Goal: Task Accomplishment & Management: Manage account settings

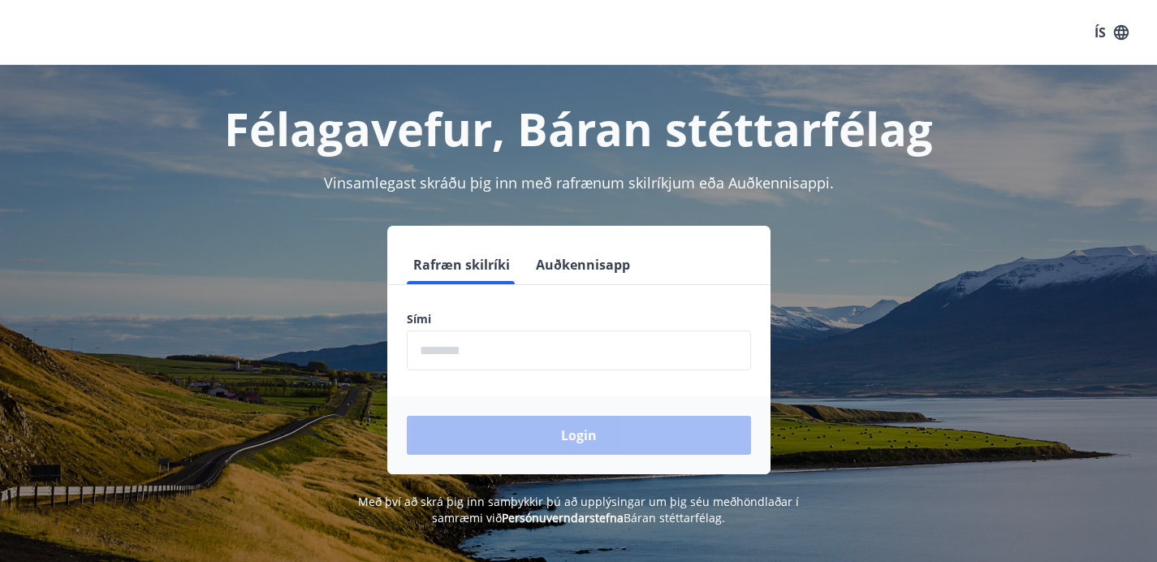
click at [575, 267] on button "Auðkennisapp" at bounding box center [582, 264] width 107 height 39
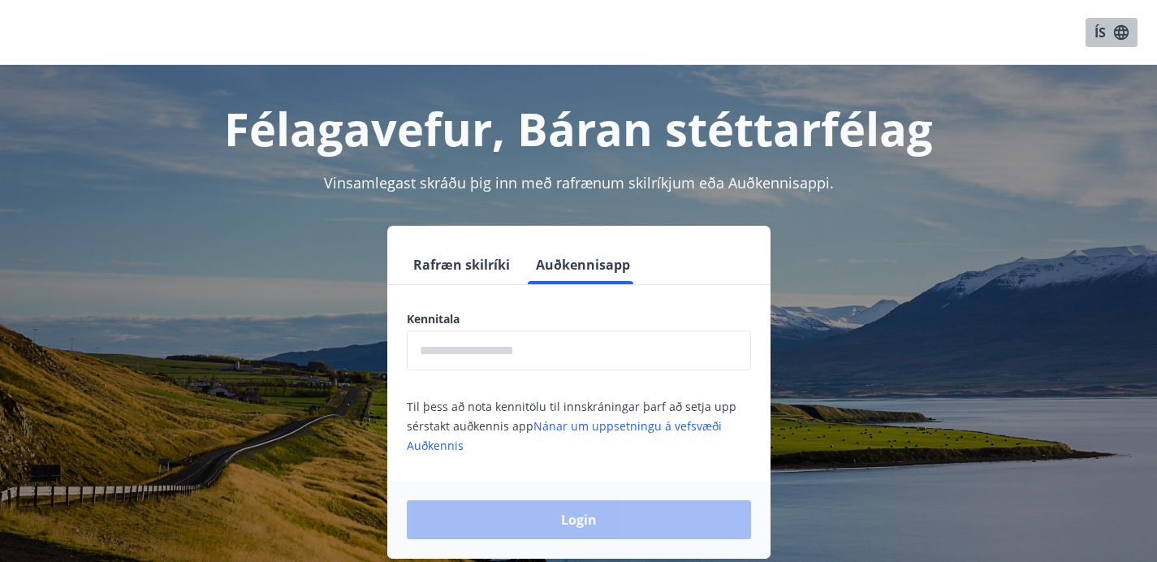
click at [1115, 28] on icon "button" at bounding box center [1121, 31] width 15 height 15
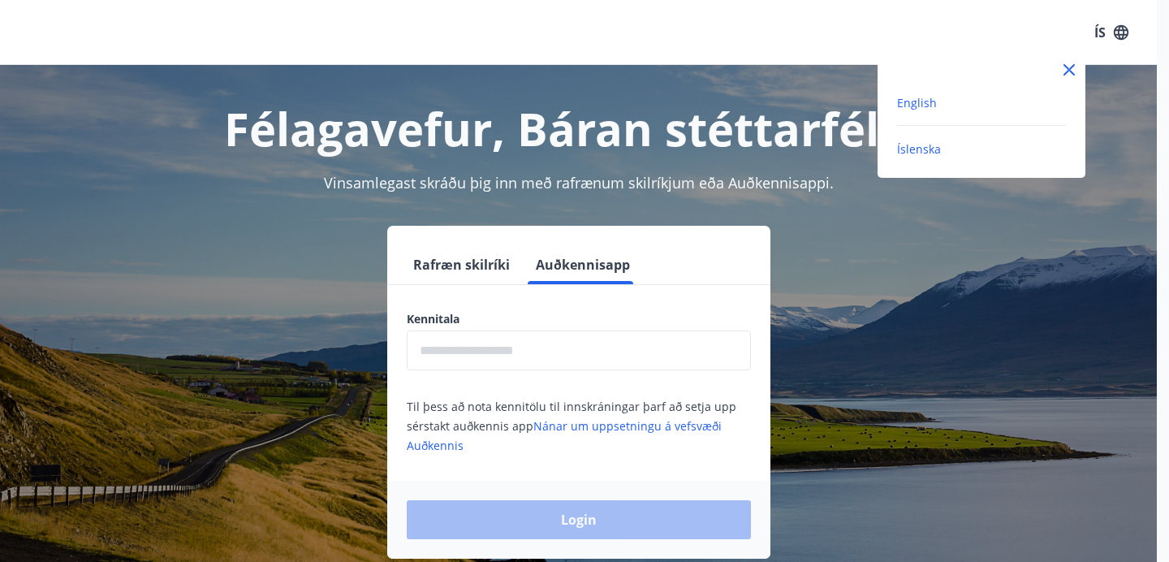
click at [914, 97] on span "English" at bounding box center [917, 102] width 40 height 15
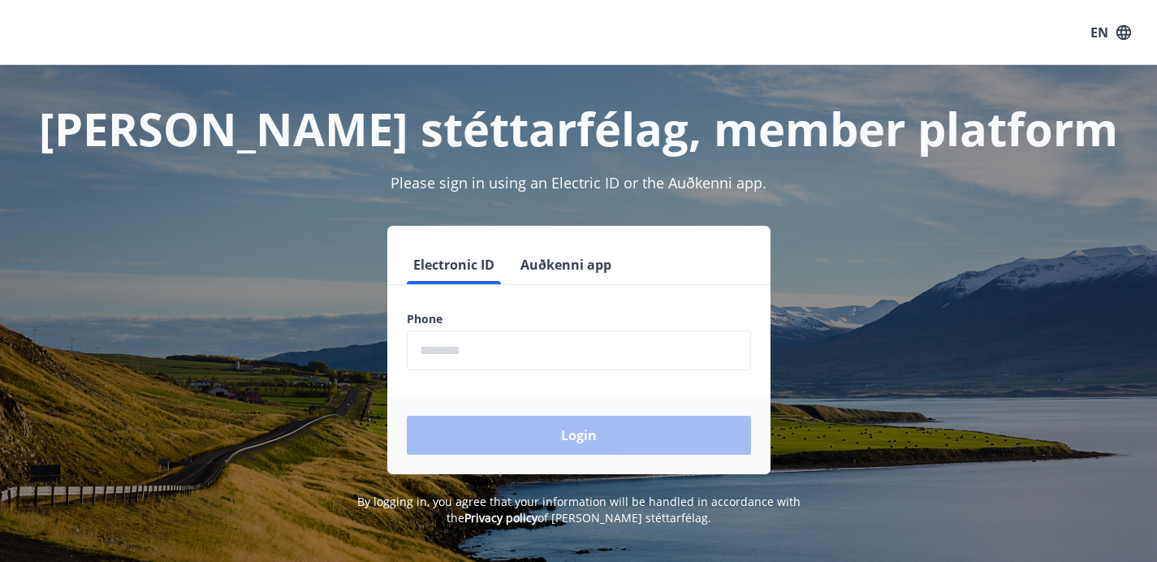
click at [561, 255] on button "Auðkenni app" at bounding box center [566, 264] width 104 height 39
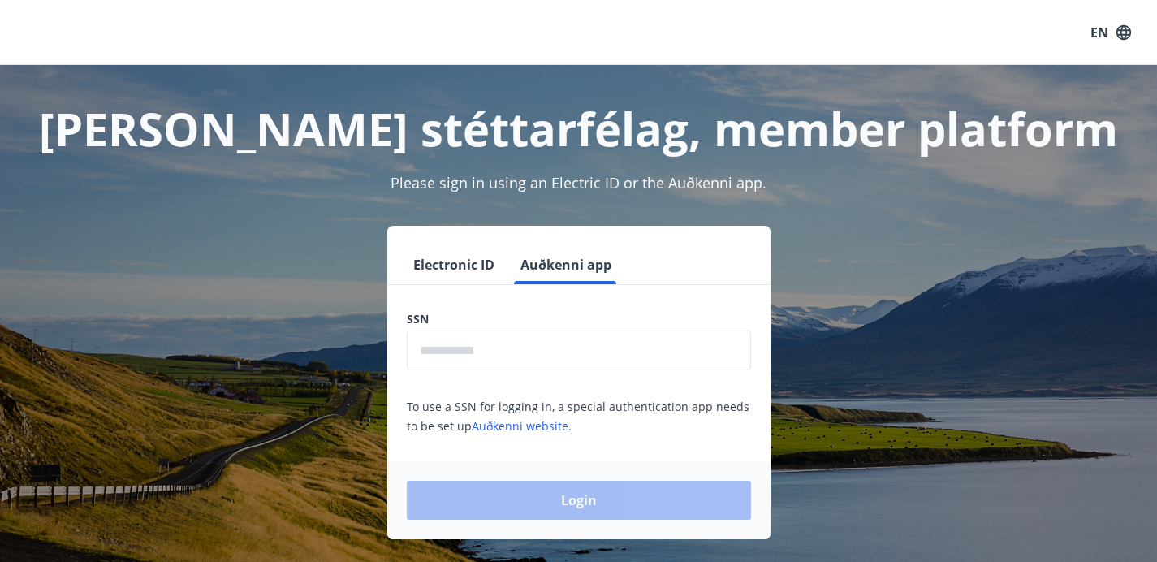
click at [679, 351] on input "text" at bounding box center [579, 350] width 344 height 40
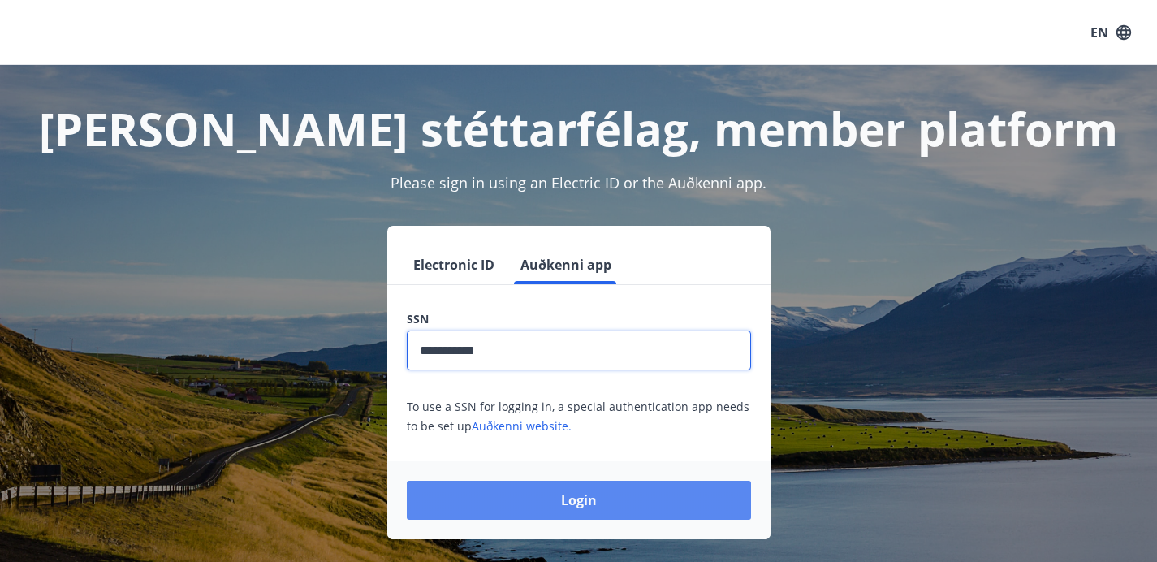
type input "**********"
click at [627, 504] on button "Login" at bounding box center [579, 500] width 344 height 39
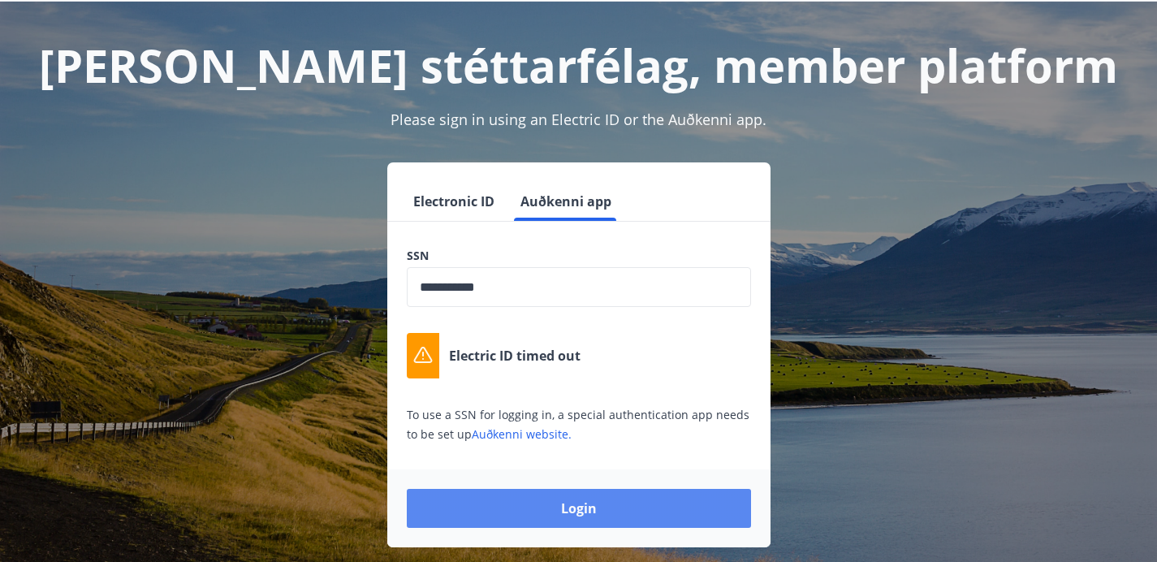
scroll to position [88, 0]
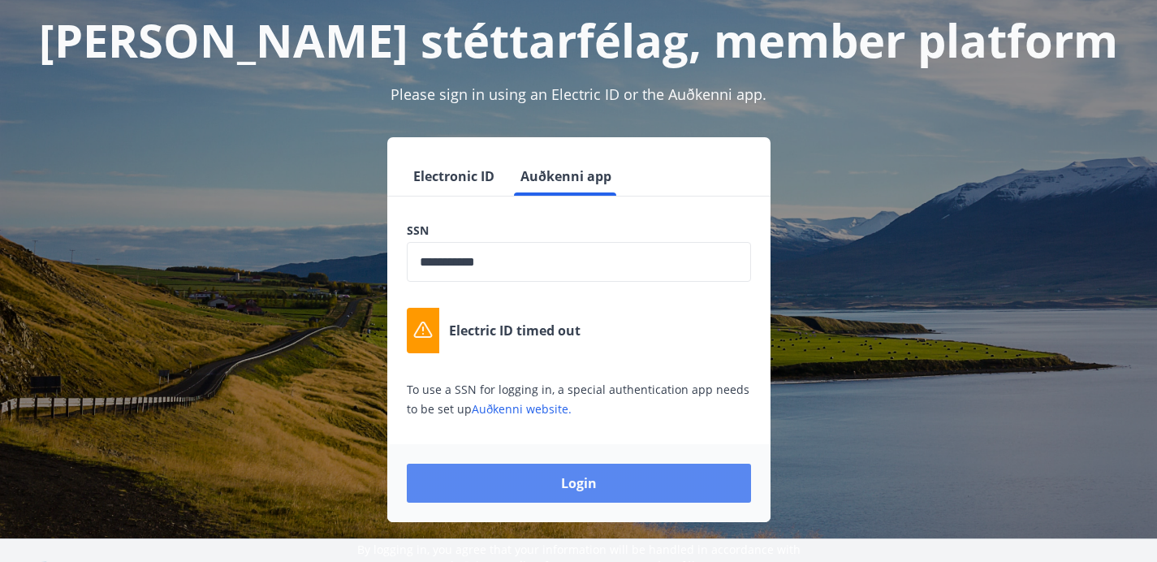
click at [607, 482] on button "Login" at bounding box center [579, 482] width 344 height 39
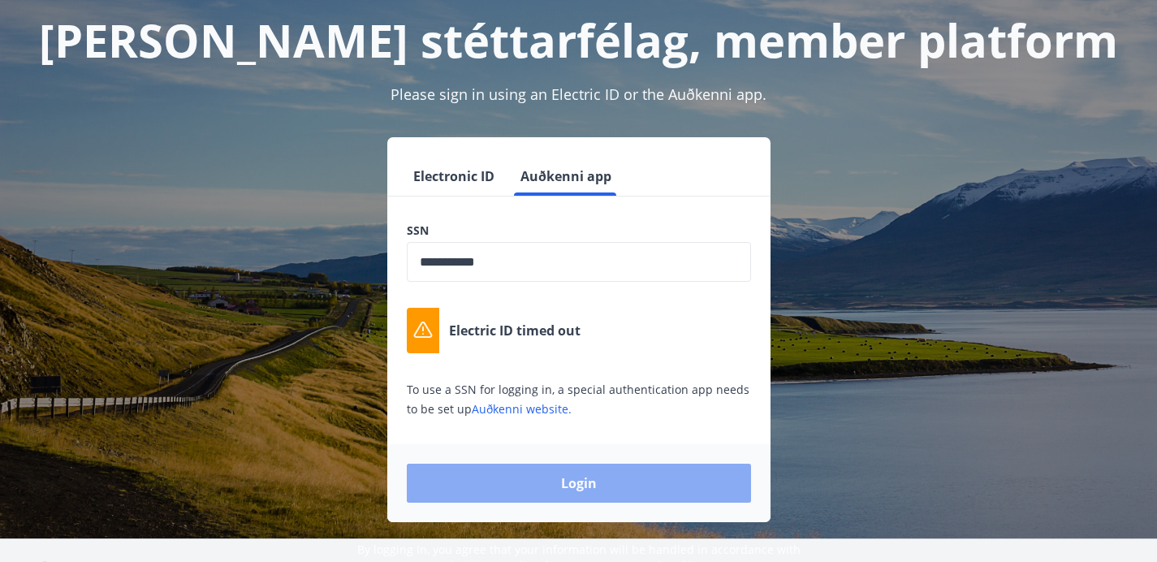
click at [554, 479] on button "Login" at bounding box center [579, 482] width 344 height 39
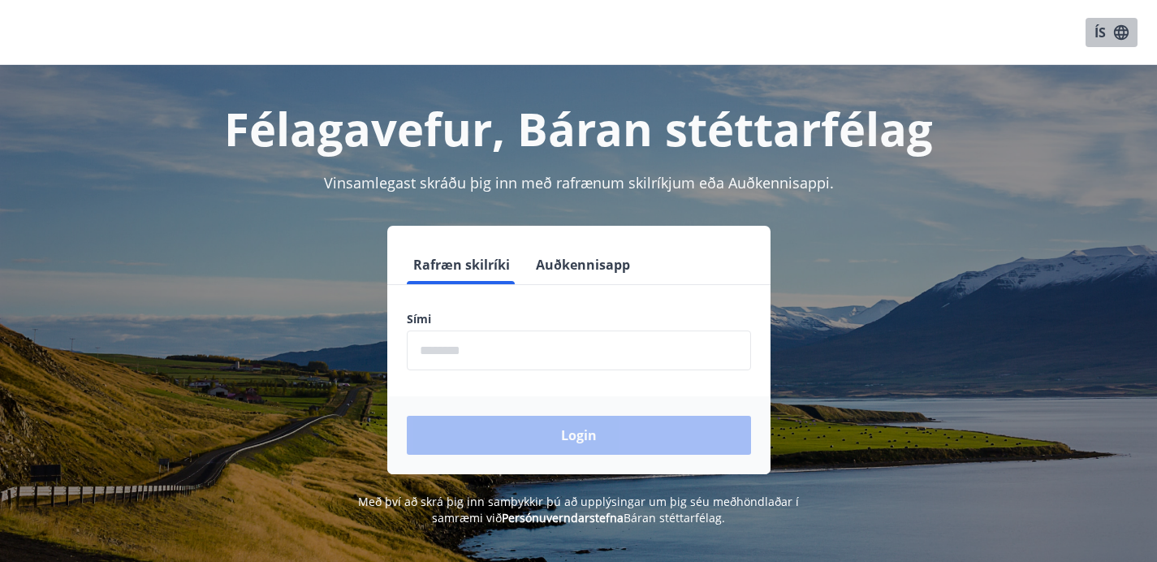
click at [1102, 34] on button "ÍS" at bounding box center [1111, 32] width 52 height 29
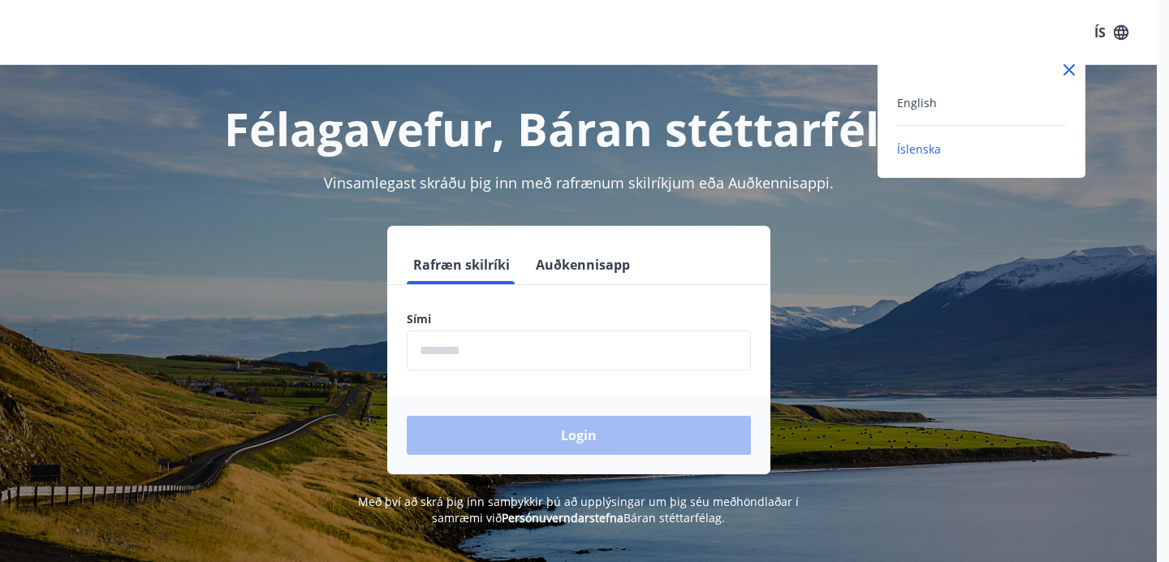
click at [985, 102] on div "English" at bounding box center [981, 102] width 169 height 19
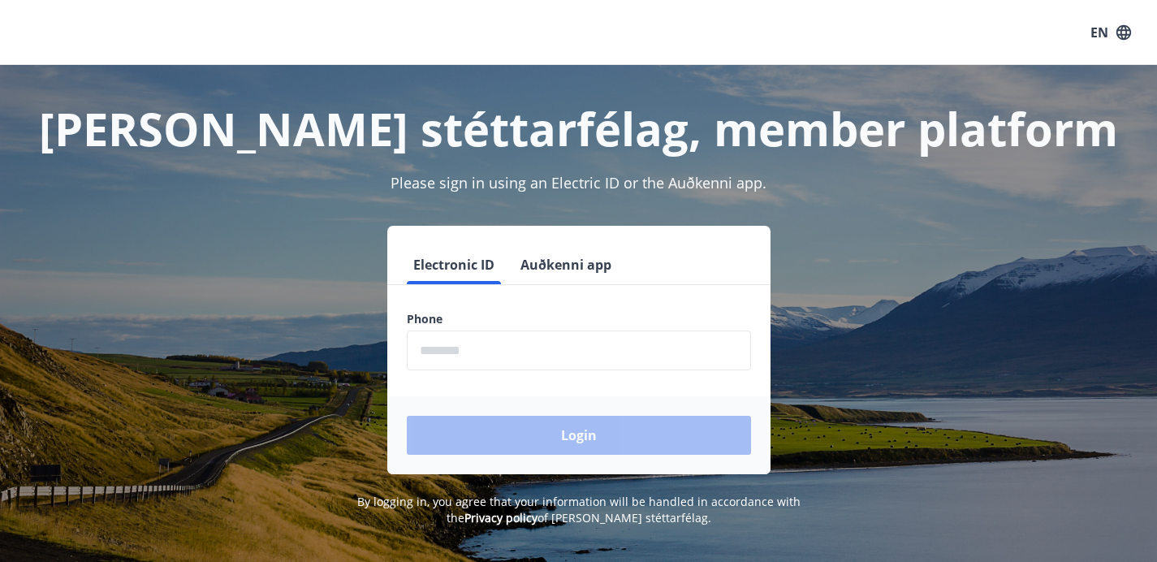
click at [533, 259] on button "Auðkenni app" at bounding box center [566, 264] width 104 height 39
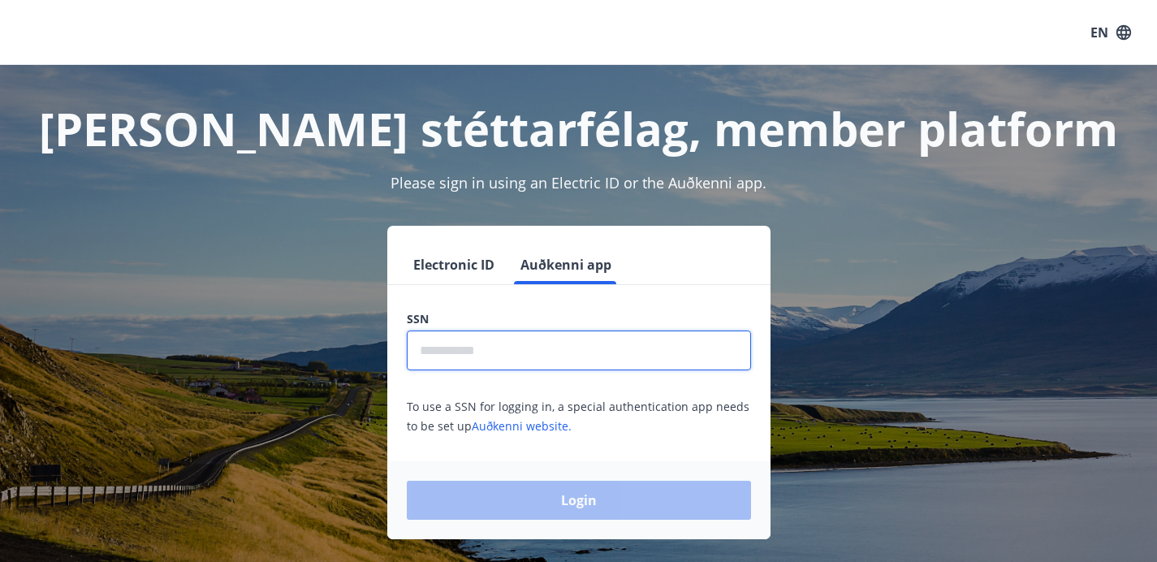
click at [538, 352] on input "text" at bounding box center [579, 350] width 344 height 40
type input "**********"
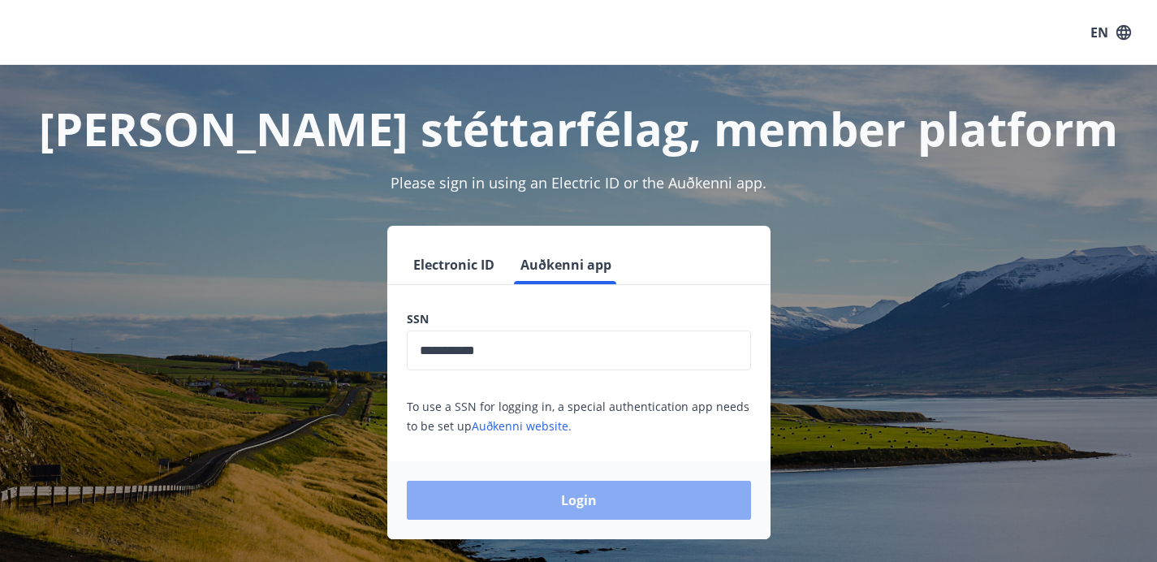
click at [624, 504] on button "Login" at bounding box center [579, 500] width 344 height 39
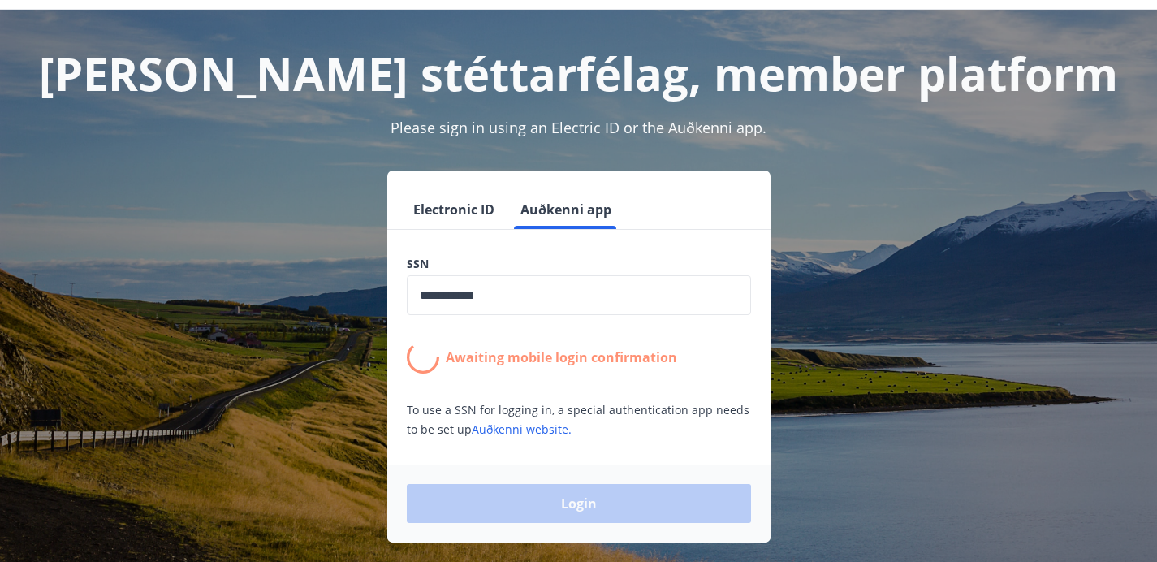
scroll to position [58, 0]
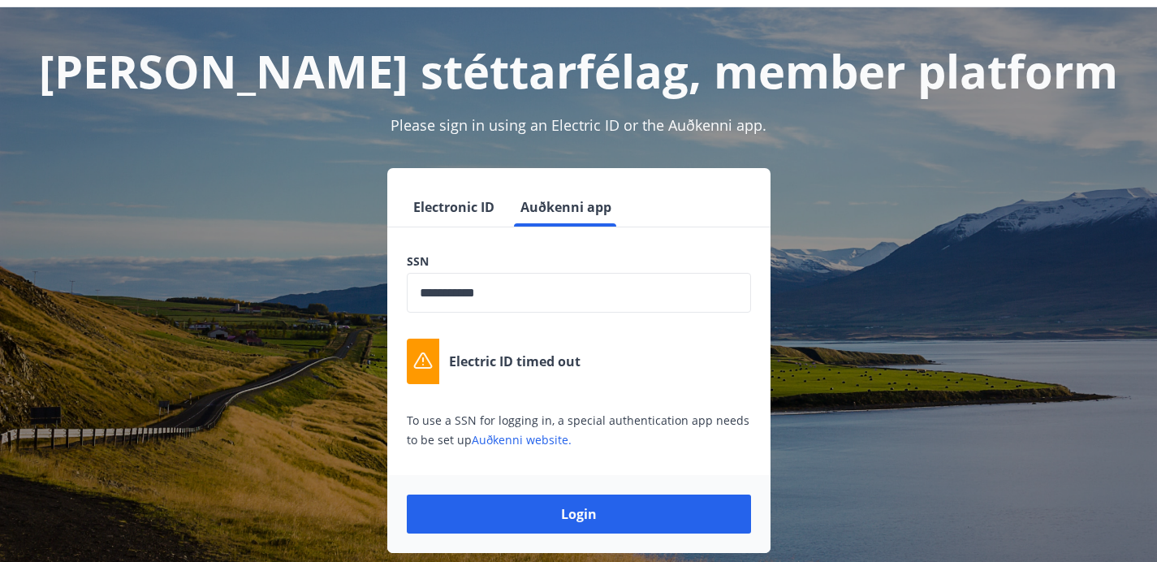
click at [426, 364] on icon at bounding box center [422, 360] width 19 height 19
click at [477, 360] on p "Electric ID timed out" at bounding box center [514, 361] width 131 height 18
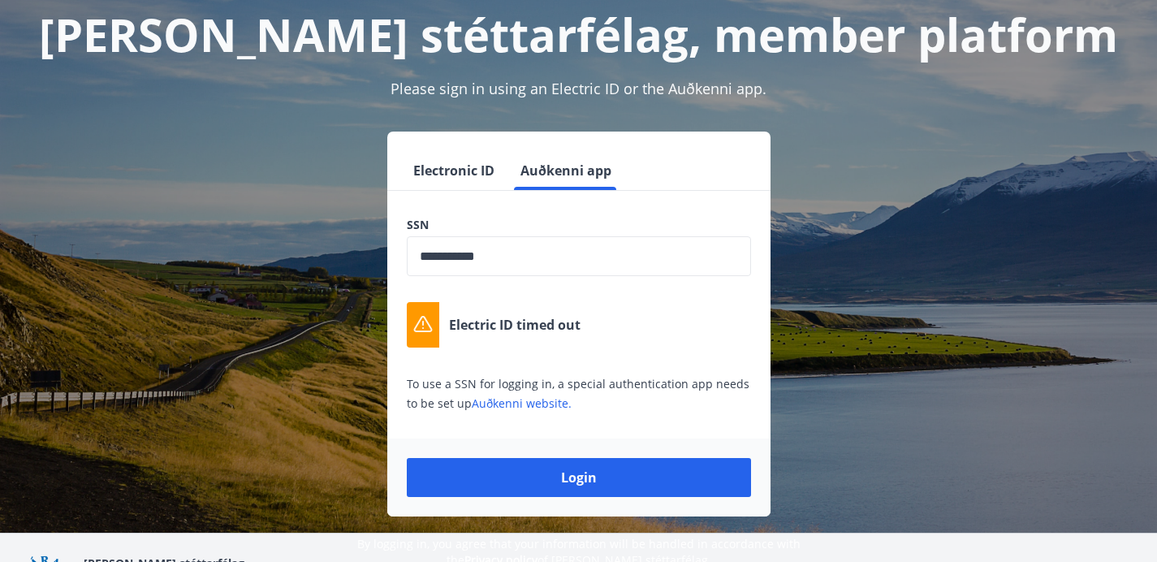
scroll to position [98, 0]
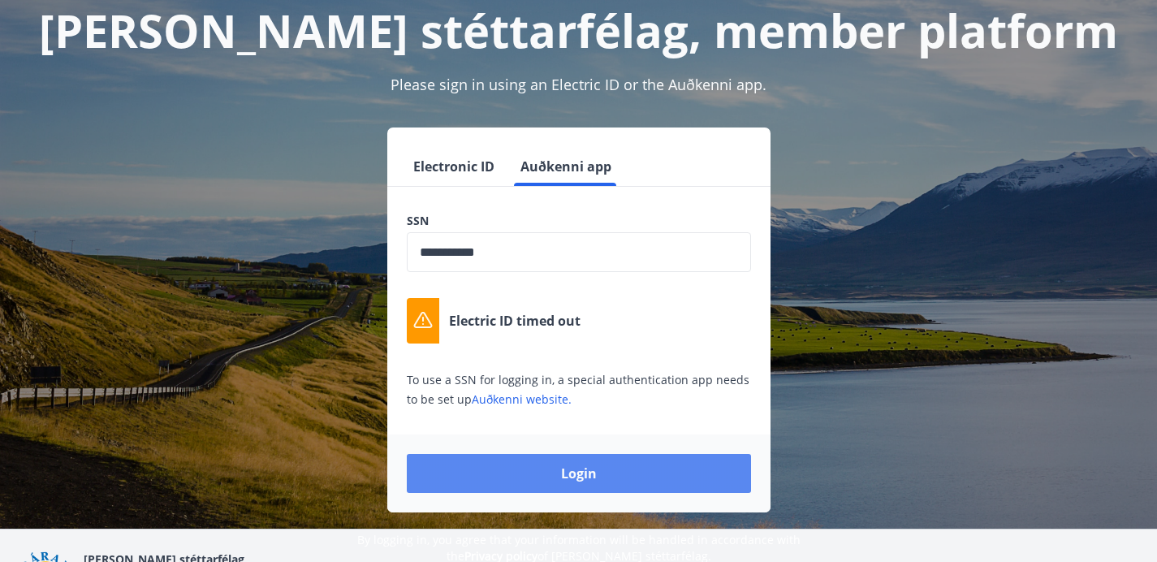
click at [559, 469] on button "Login" at bounding box center [579, 473] width 344 height 39
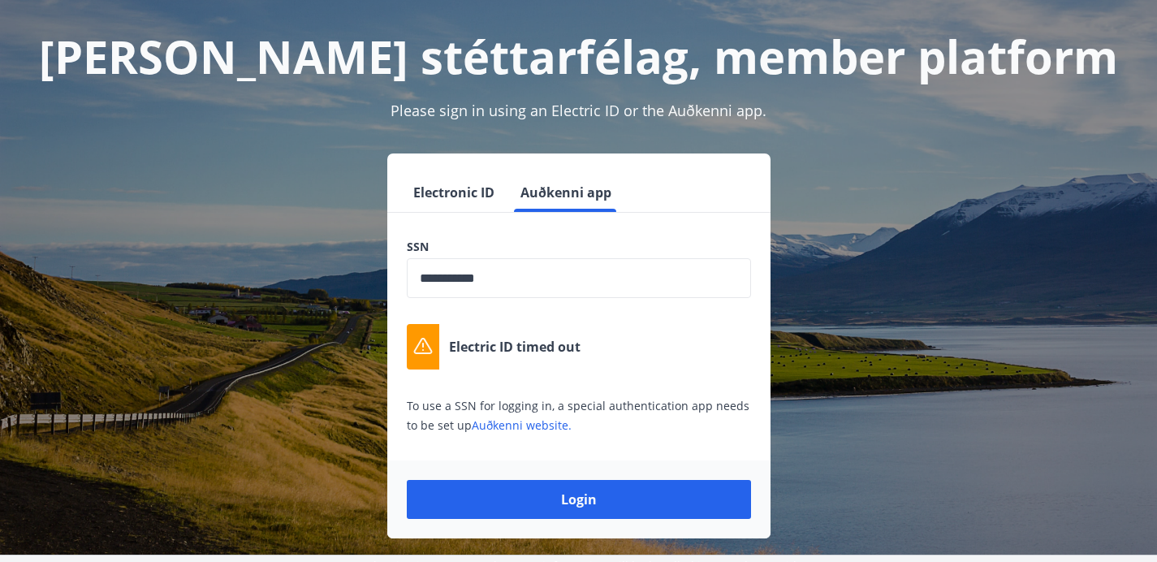
scroll to position [0, 0]
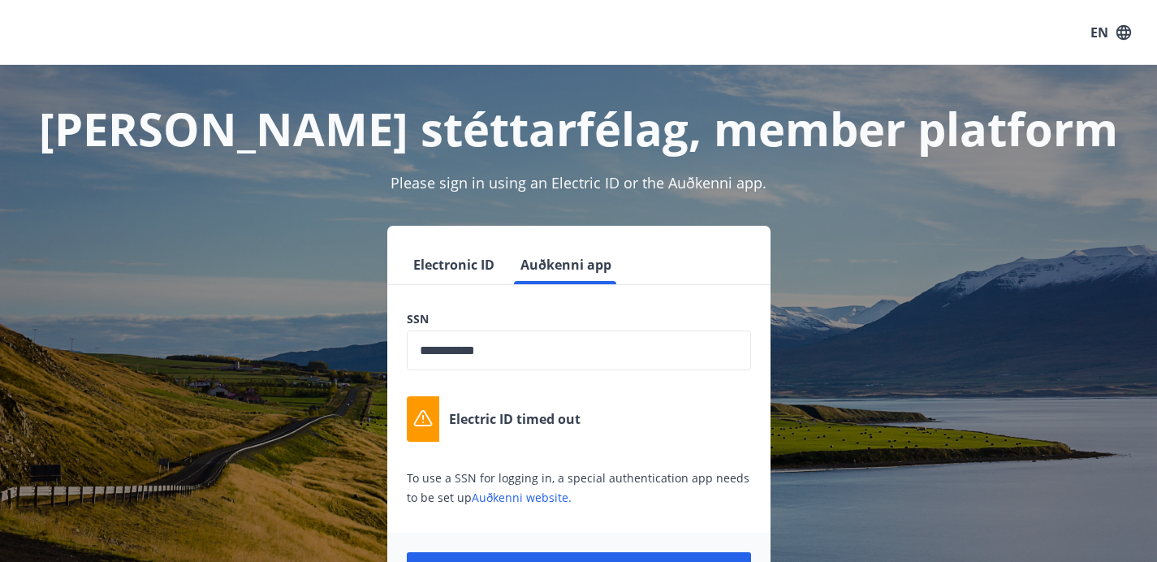
click at [1094, 27] on button "EN" at bounding box center [1111, 32] width 54 height 29
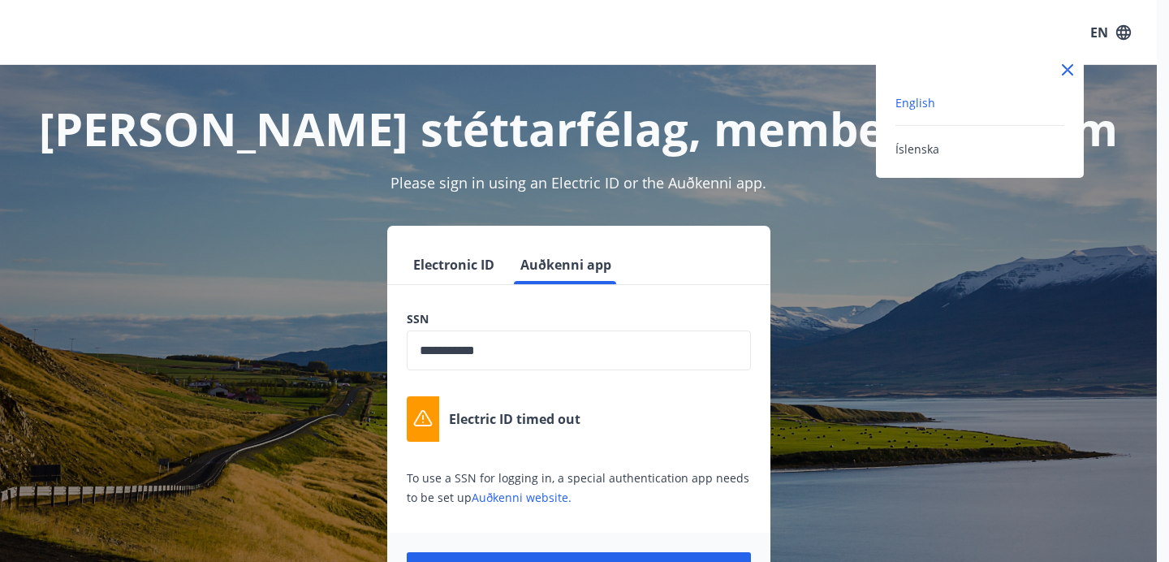
click at [662, 150] on div at bounding box center [584, 281] width 1169 height 562
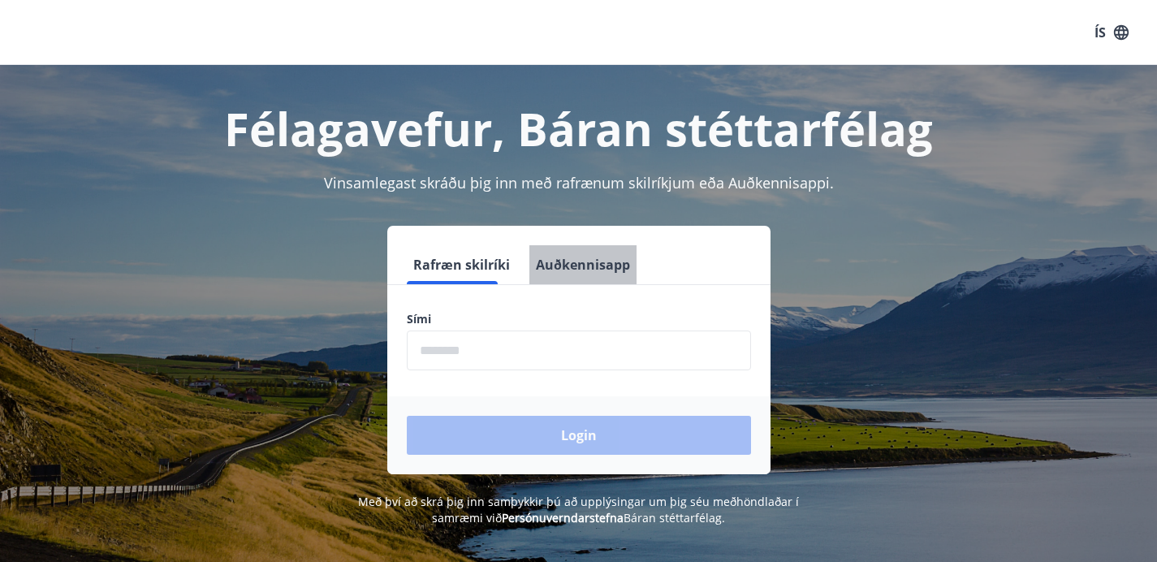
click at [584, 264] on button "Auðkennisapp" at bounding box center [582, 264] width 107 height 39
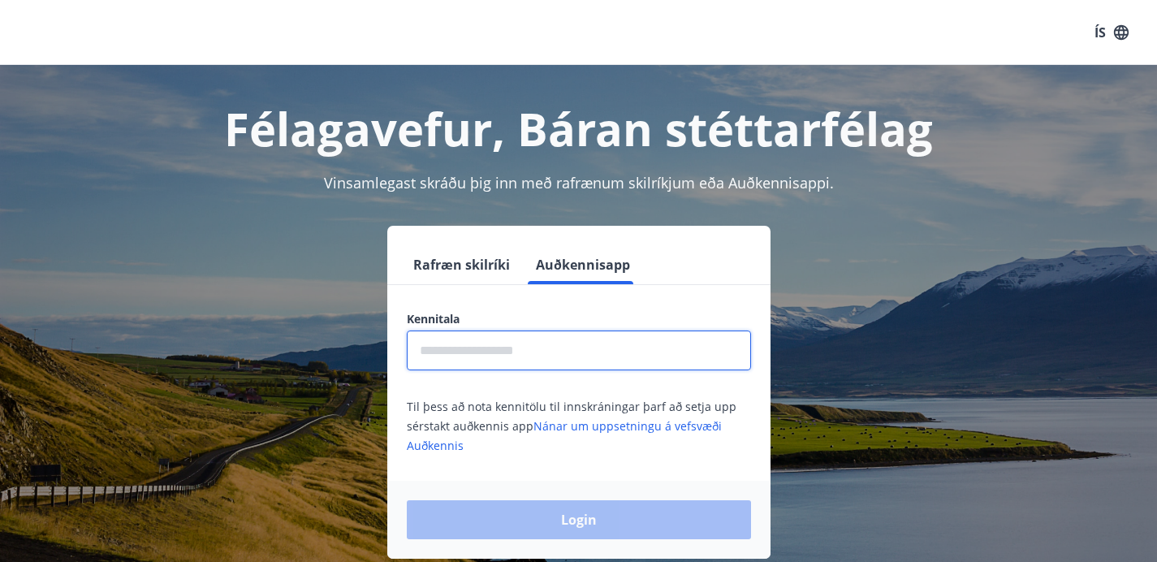
click at [540, 350] on input "text" at bounding box center [579, 350] width 344 height 40
type input "**********"
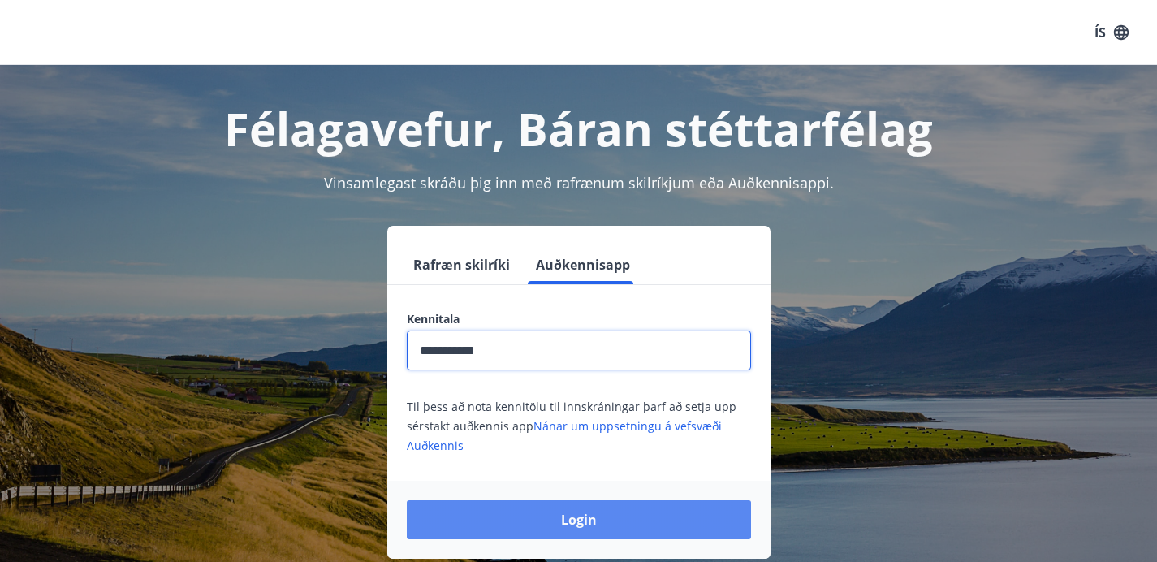
click at [558, 513] on button "Login" at bounding box center [579, 519] width 344 height 39
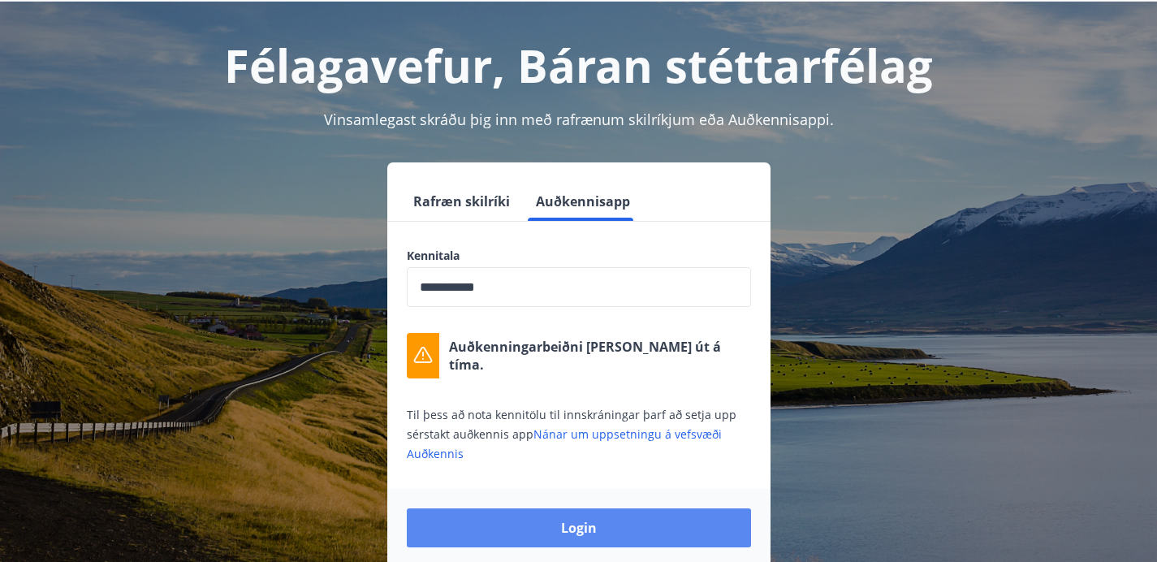
scroll to position [60, 0]
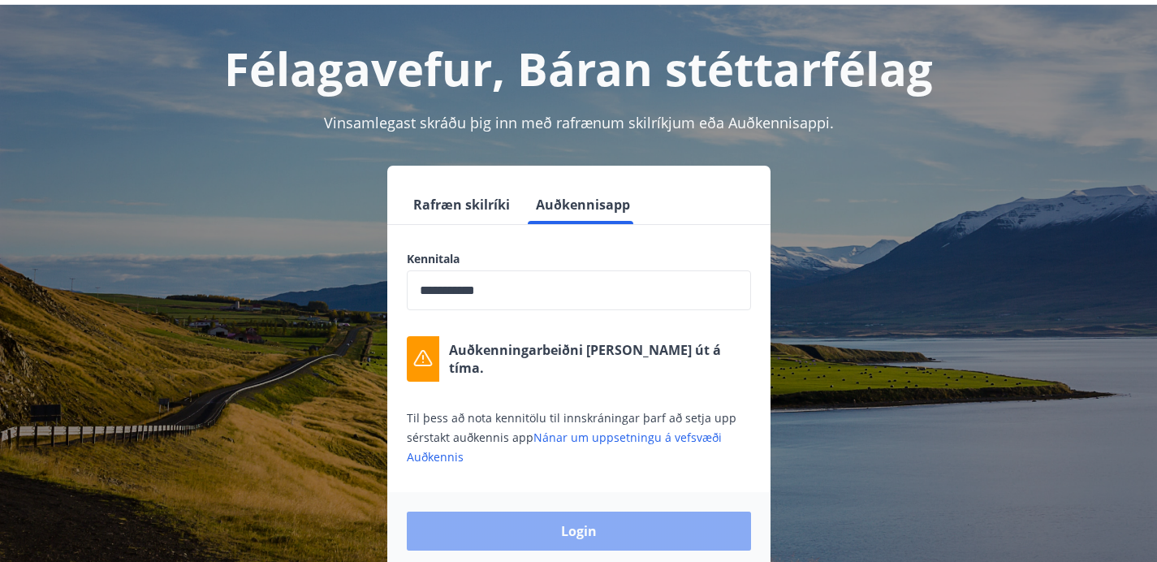
click at [568, 517] on button "Login" at bounding box center [579, 530] width 344 height 39
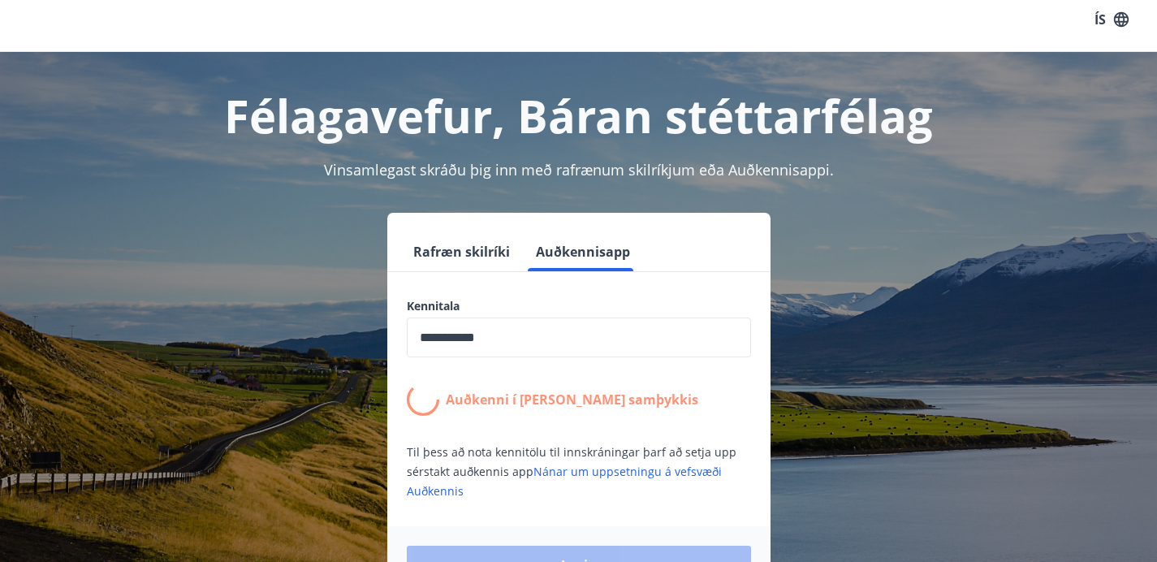
scroll to position [0, 0]
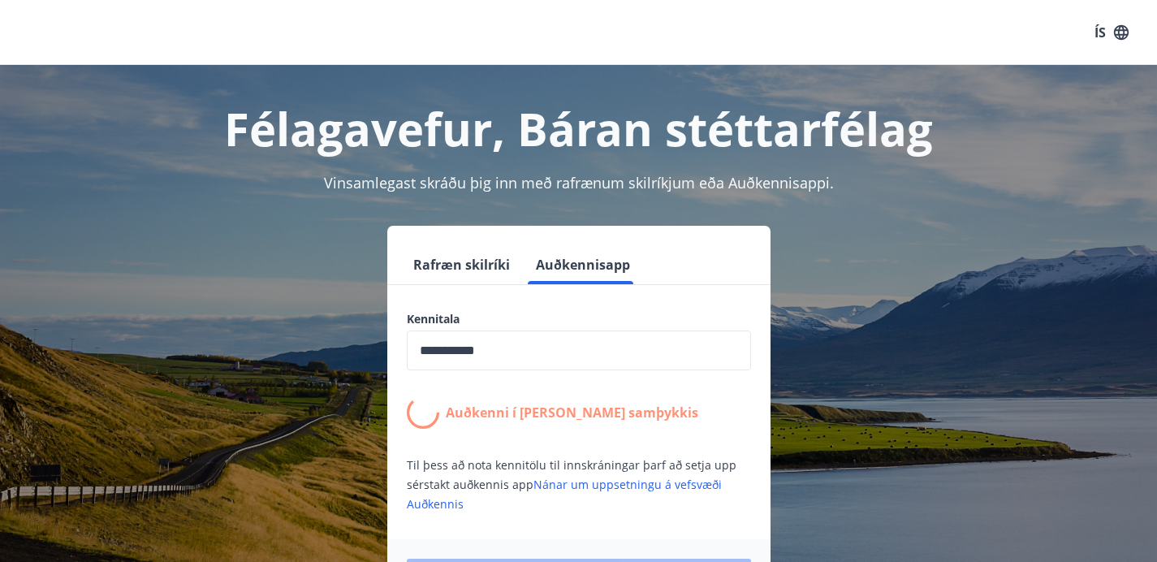
click at [1095, 38] on button "ÍS" at bounding box center [1111, 32] width 52 height 29
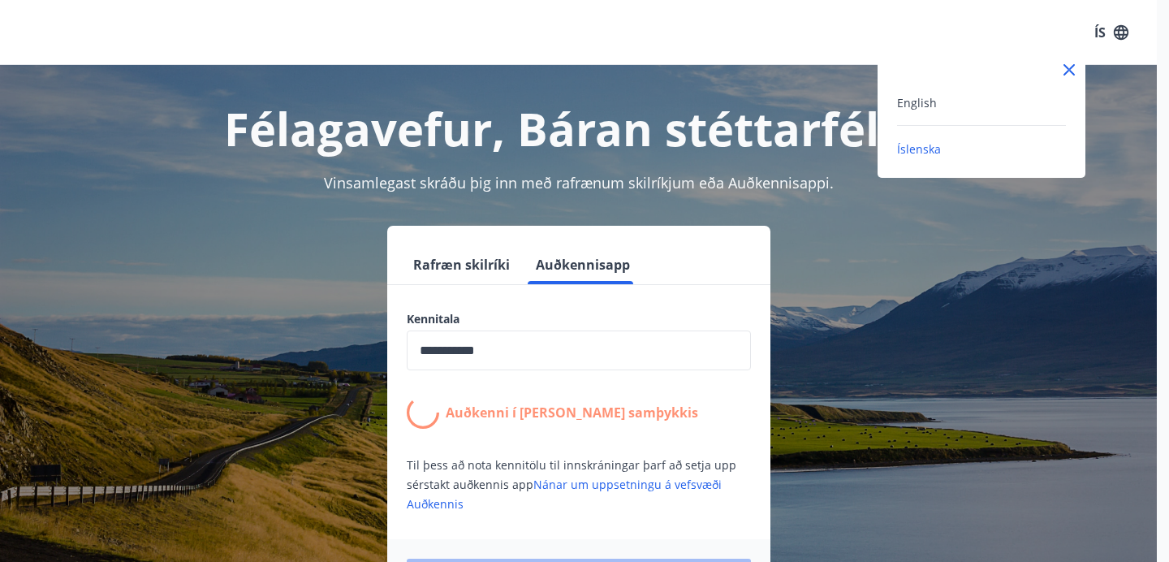
click at [1004, 110] on div "English" at bounding box center [981, 102] width 169 height 19
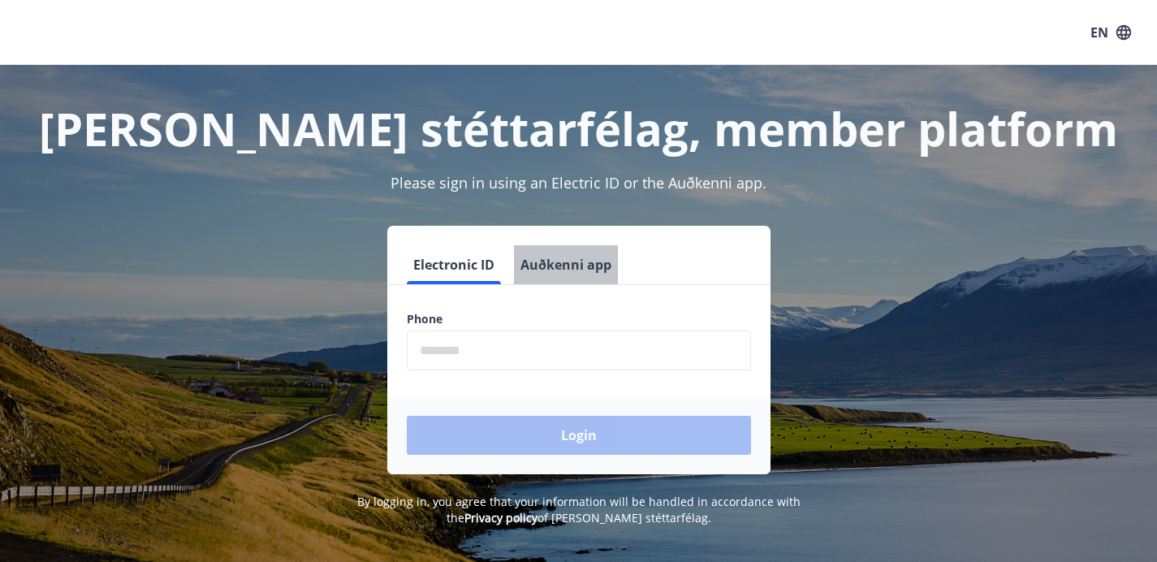
click at [571, 263] on button "Auðkenni app" at bounding box center [566, 264] width 104 height 39
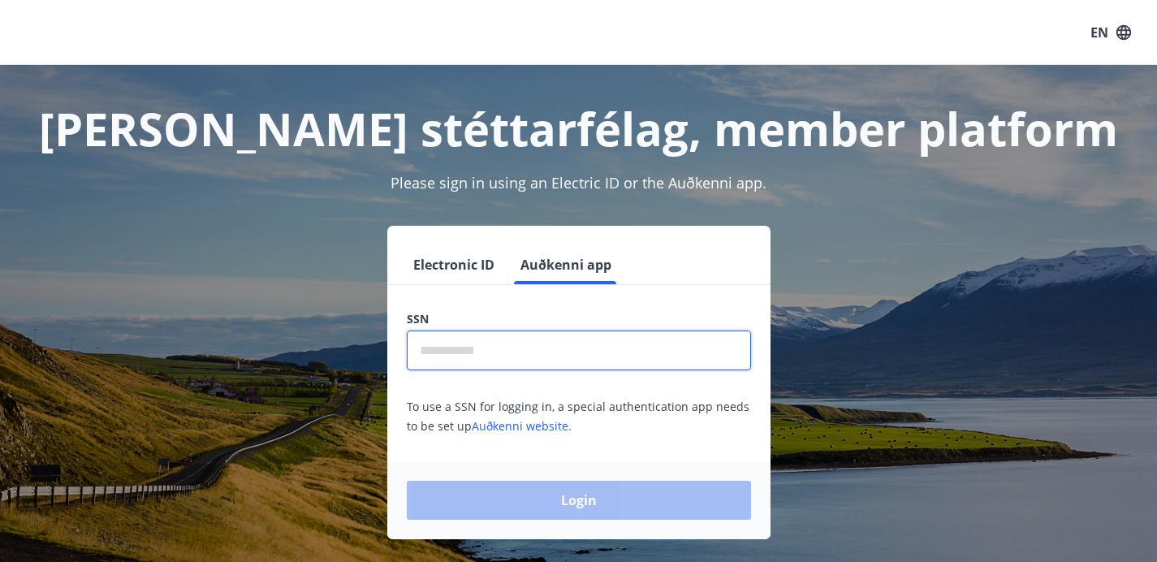
click at [557, 346] on input "text" at bounding box center [579, 350] width 344 height 40
type input "**********"
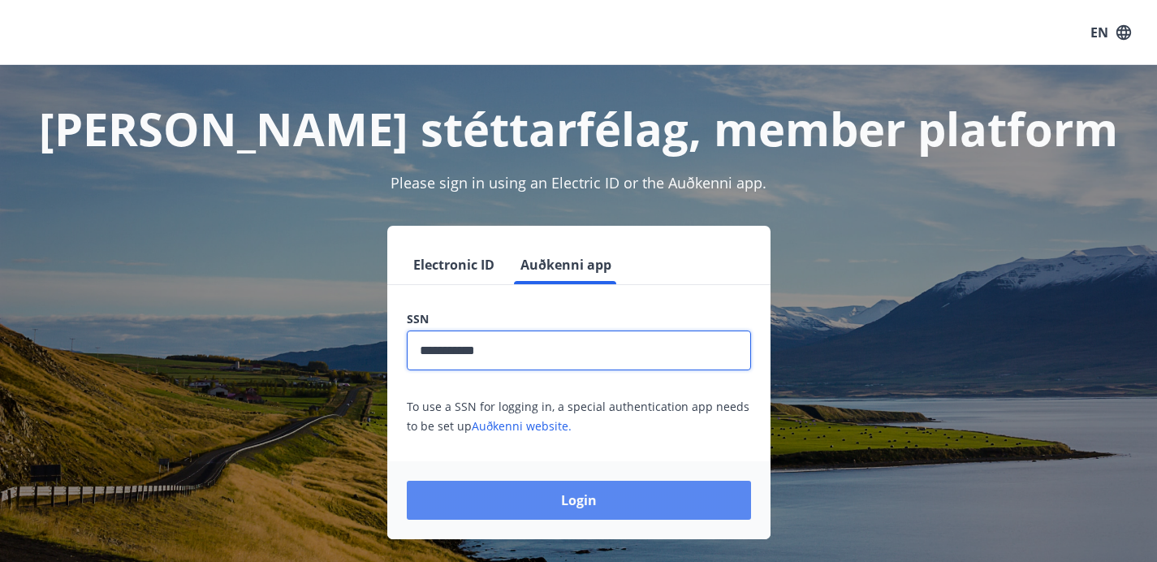
click at [597, 493] on button "Login" at bounding box center [579, 500] width 344 height 39
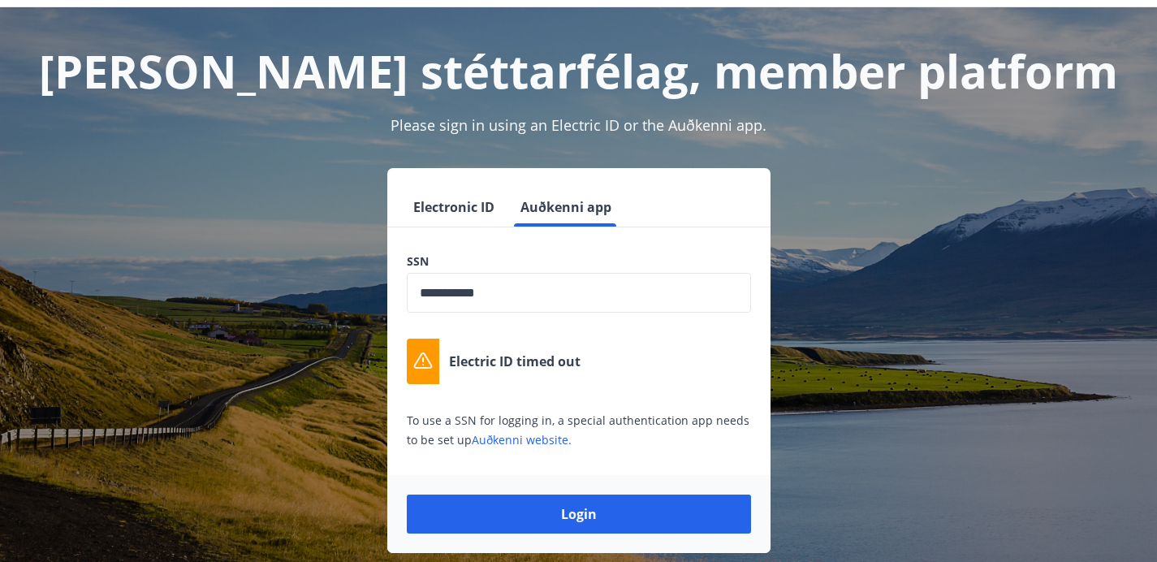
scroll to position [59, 0]
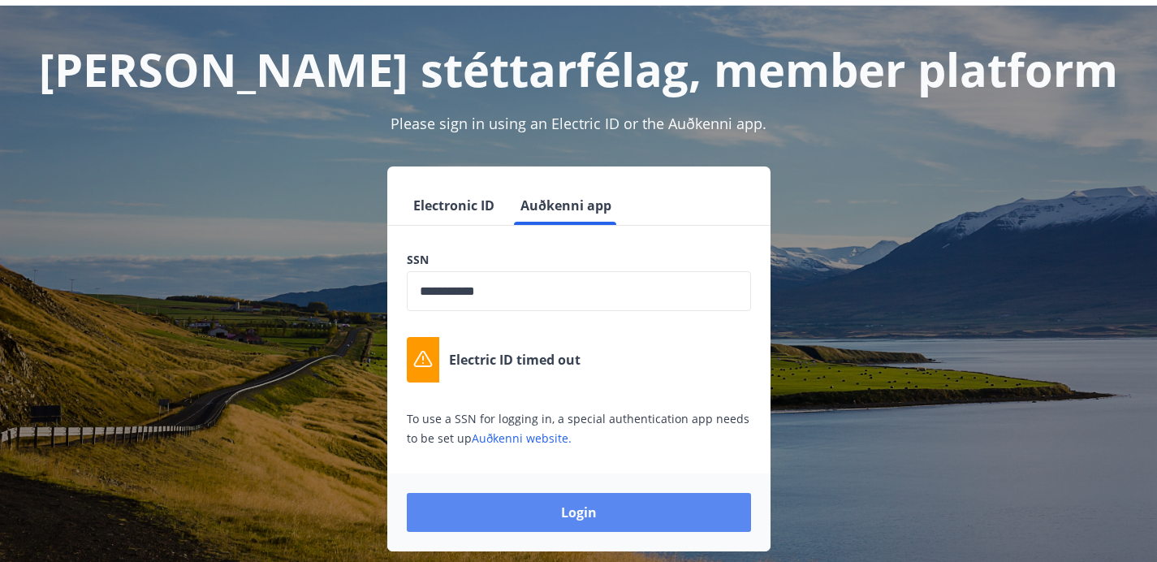
click at [598, 511] on button "Login" at bounding box center [579, 512] width 344 height 39
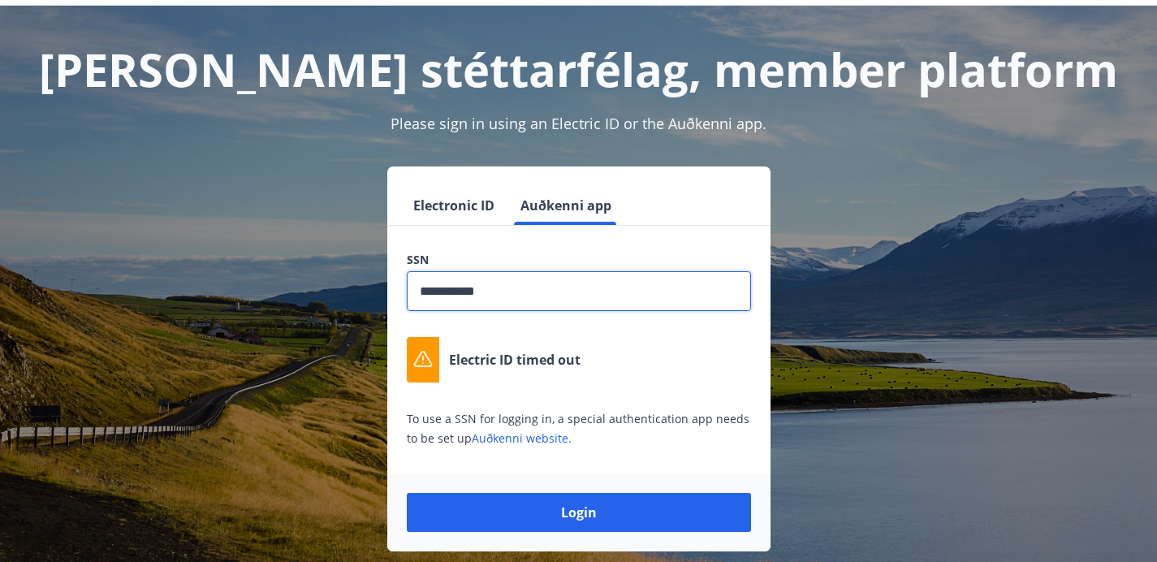
drag, startPoint x: 521, startPoint y: 293, endPoint x: 412, endPoint y: 275, distance: 110.2
click at [412, 275] on input "**********" at bounding box center [579, 291] width 344 height 40
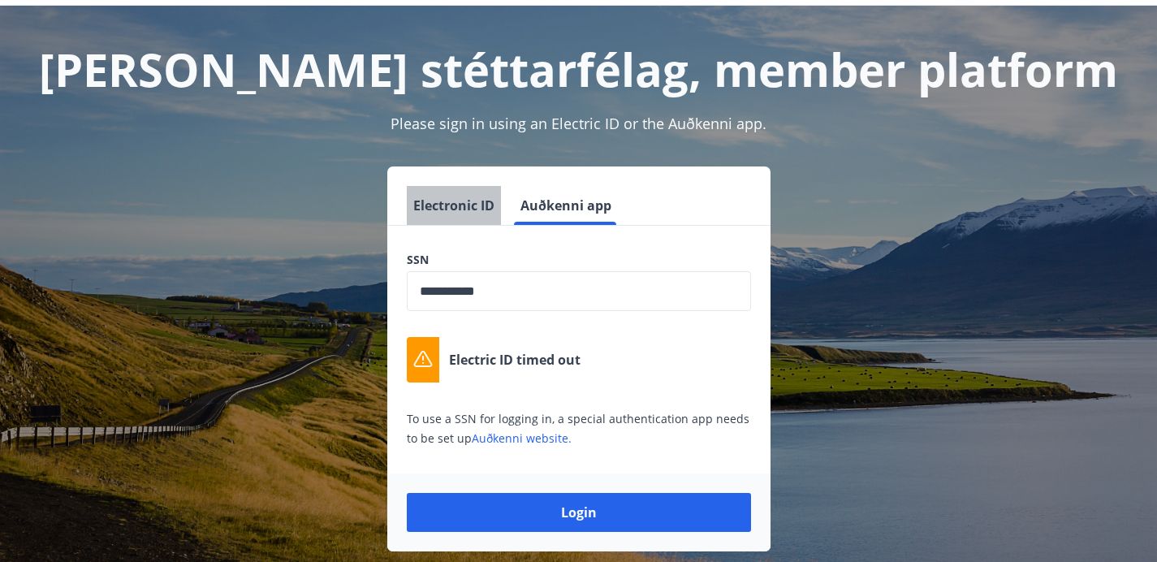
click at [446, 200] on button "Electronic ID" at bounding box center [454, 205] width 94 height 39
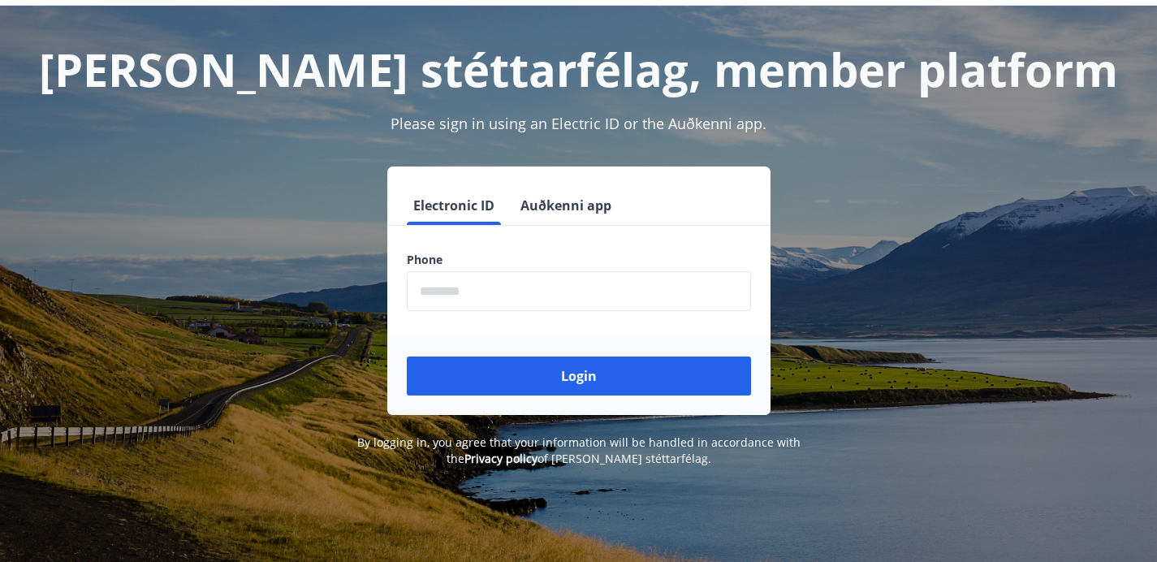
click at [544, 209] on button "Auðkenni app" at bounding box center [566, 205] width 104 height 39
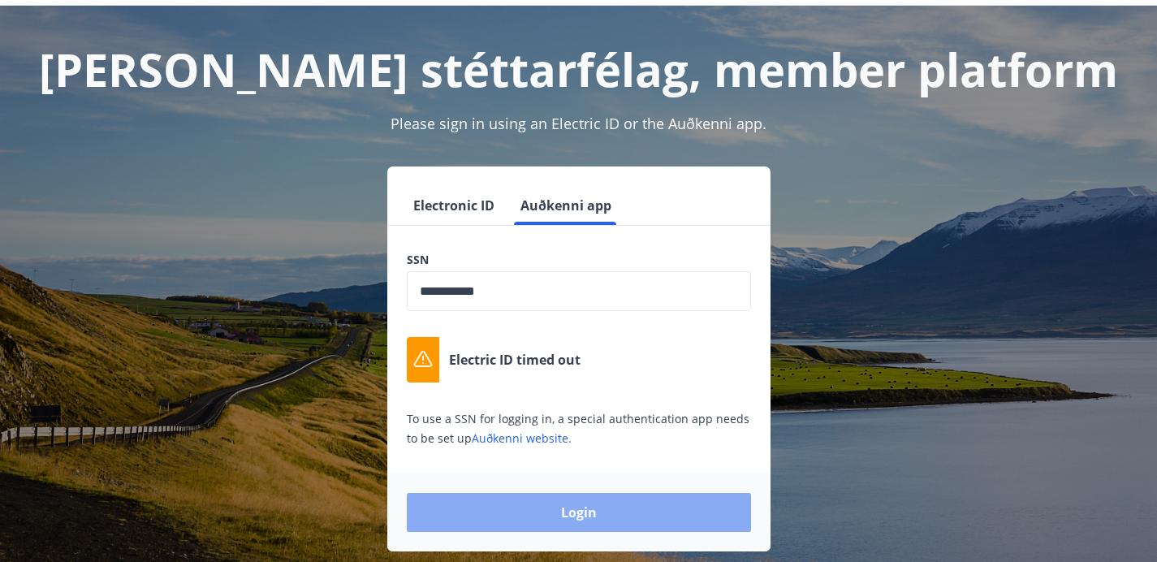
click at [527, 513] on button "Login" at bounding box center [579, 512] width 344 height 39
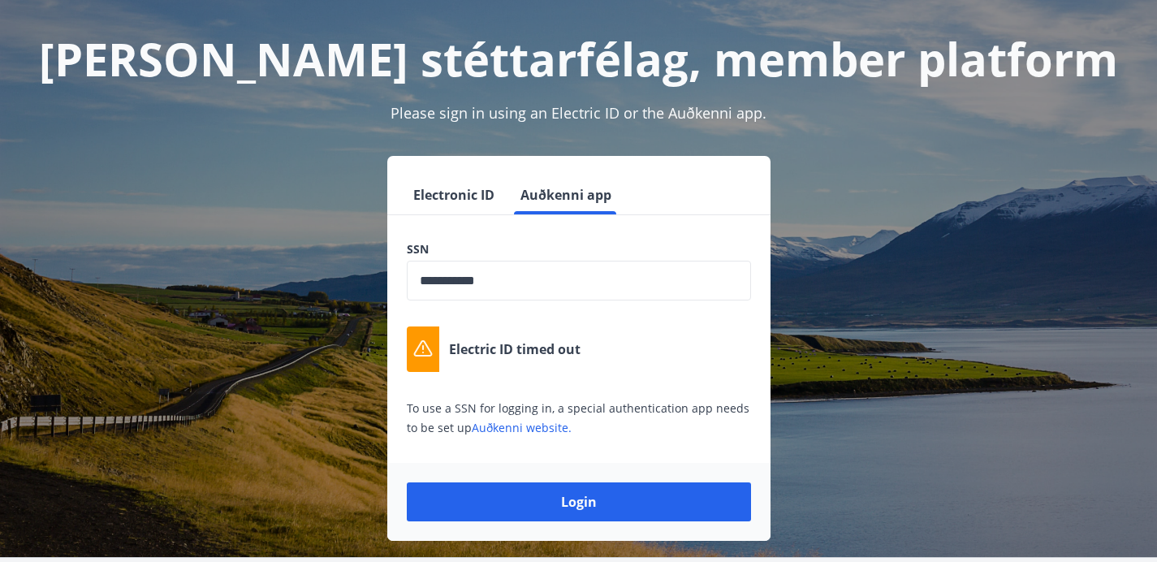
scroll to position [85, 0]
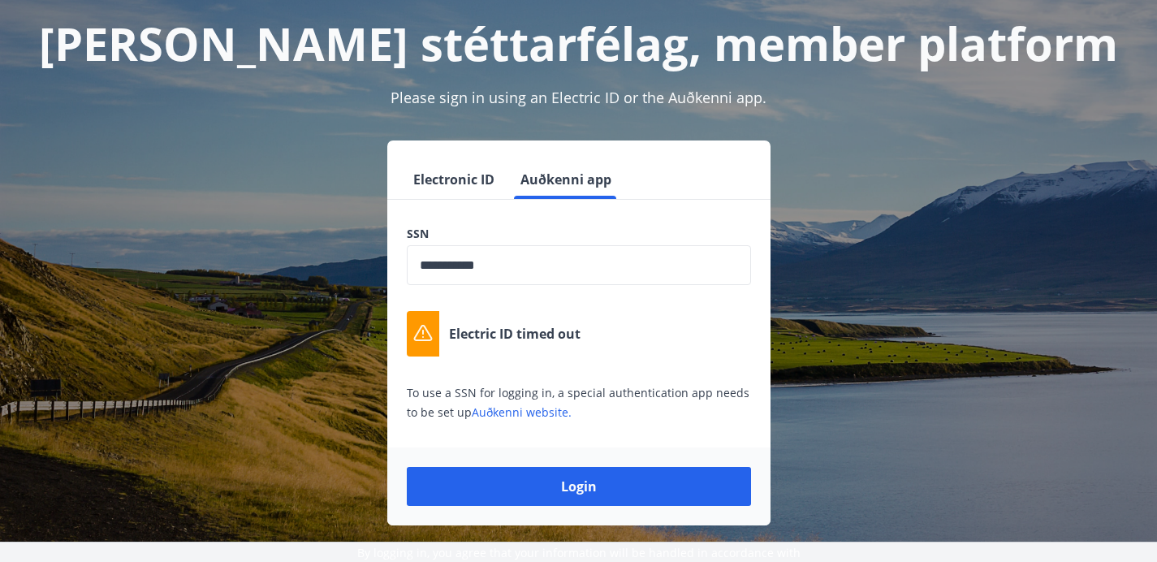
drag, startPoint x: 621, startPoint y: 181, endPoint x: 513, endPoint y: 181, distance: 108.0
click at [513, 181] on div "Electronic ID Auðkenni app" at bounding box center [578, 179] width 383 height 39
drag, startPoint x: 525, startPoint y: 179, endPoint x: 612, endPoint y: 182, distance: 86.9
click at [612, 182] on button "Auðkenni app" at bounding box center [566, 179] width 104 height 39
drag, startPoint x: 665, startPoint y: 96, endPoint x: 758, endPoint y: 100, distance: 93.4
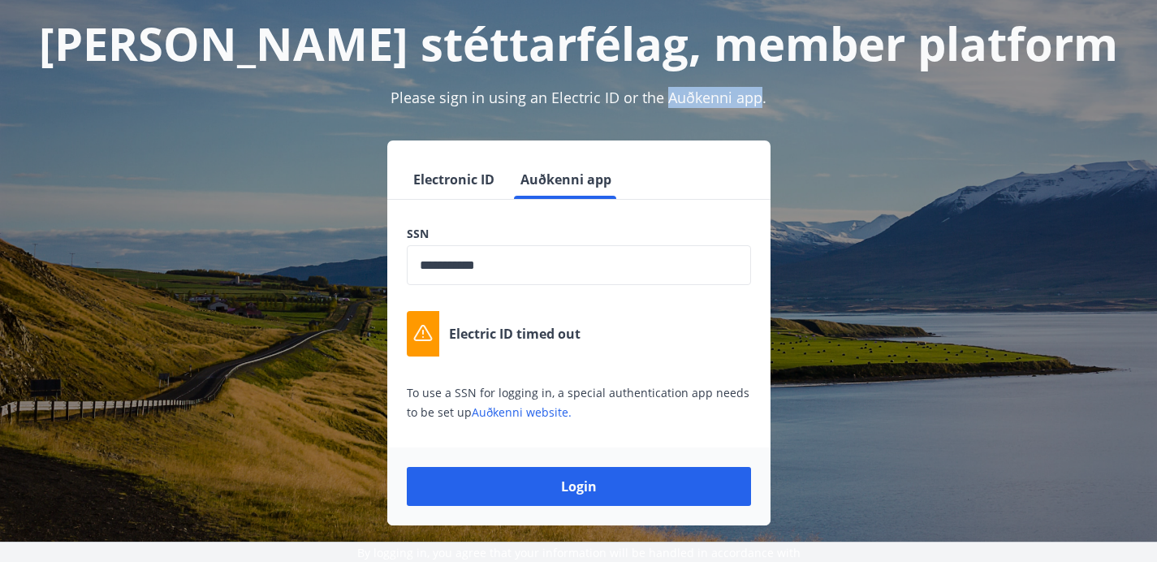
click at [758, 100] on span "Please sign in using an Electric ID or the Auðkenni app." at bounding box center [578, 97] width 376 height 19
copy span "Auðkenni app"
